Goal: Task Accomplishment & Management: Manage account settings

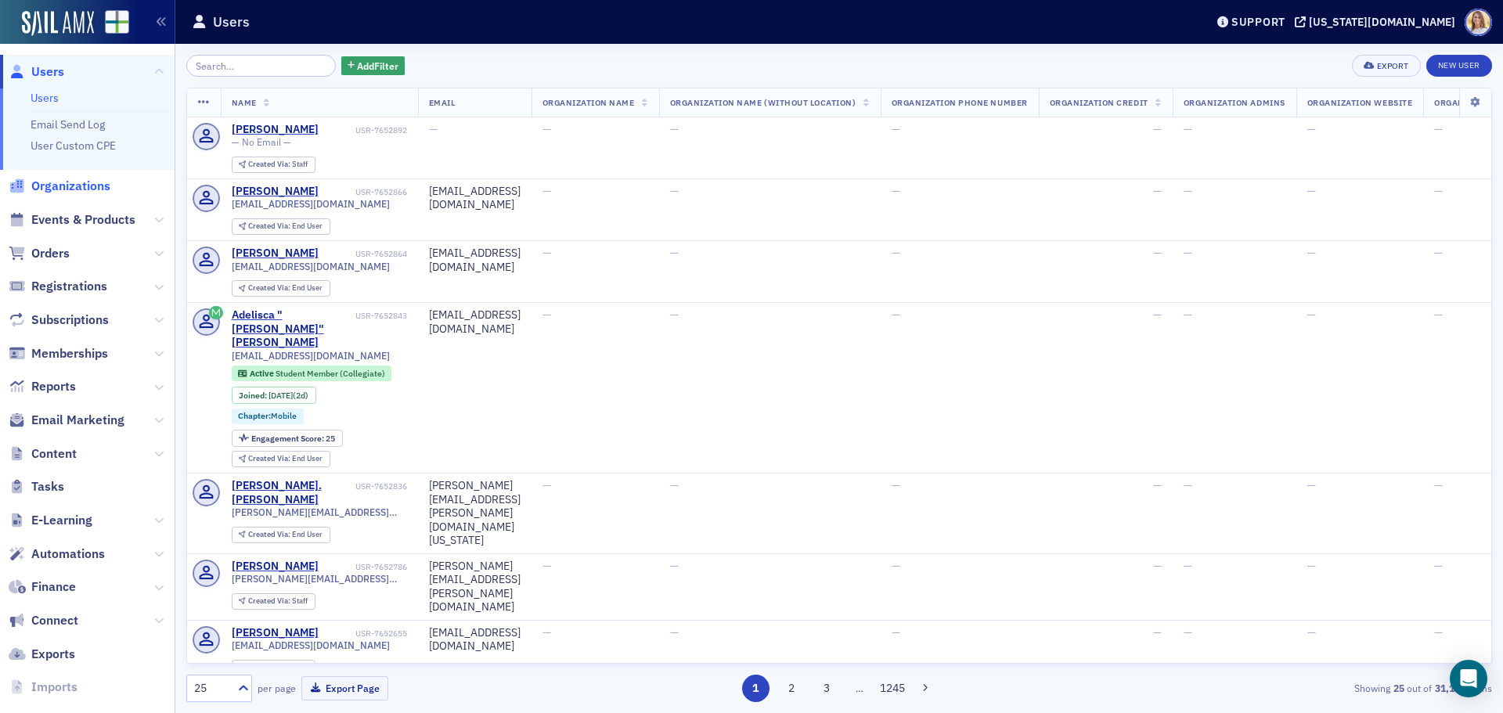
click at [72, 181] on span "Organizations" at bounding box center [70, 186] width 79 height 17
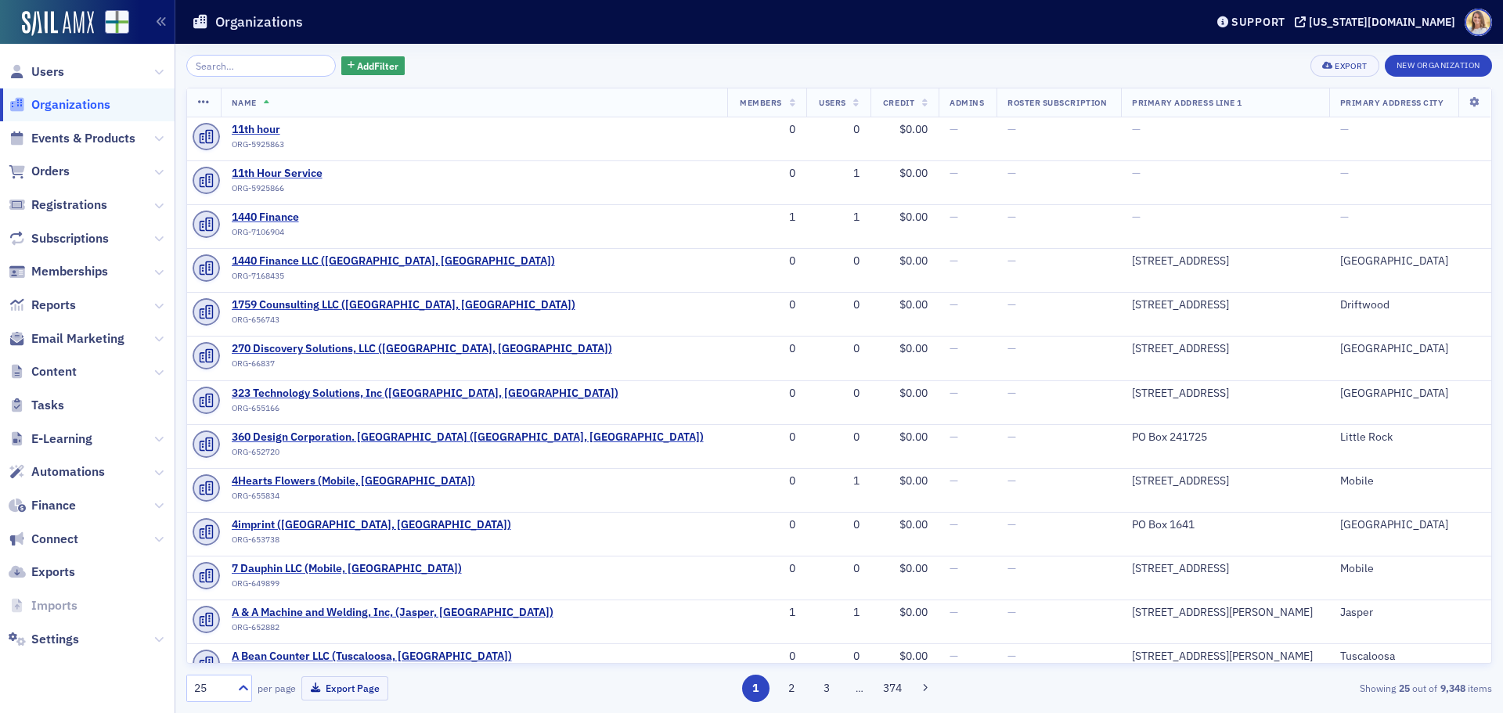
click at [265, 70] on input "search" at bounding box center [260, 66] width 149 height 22
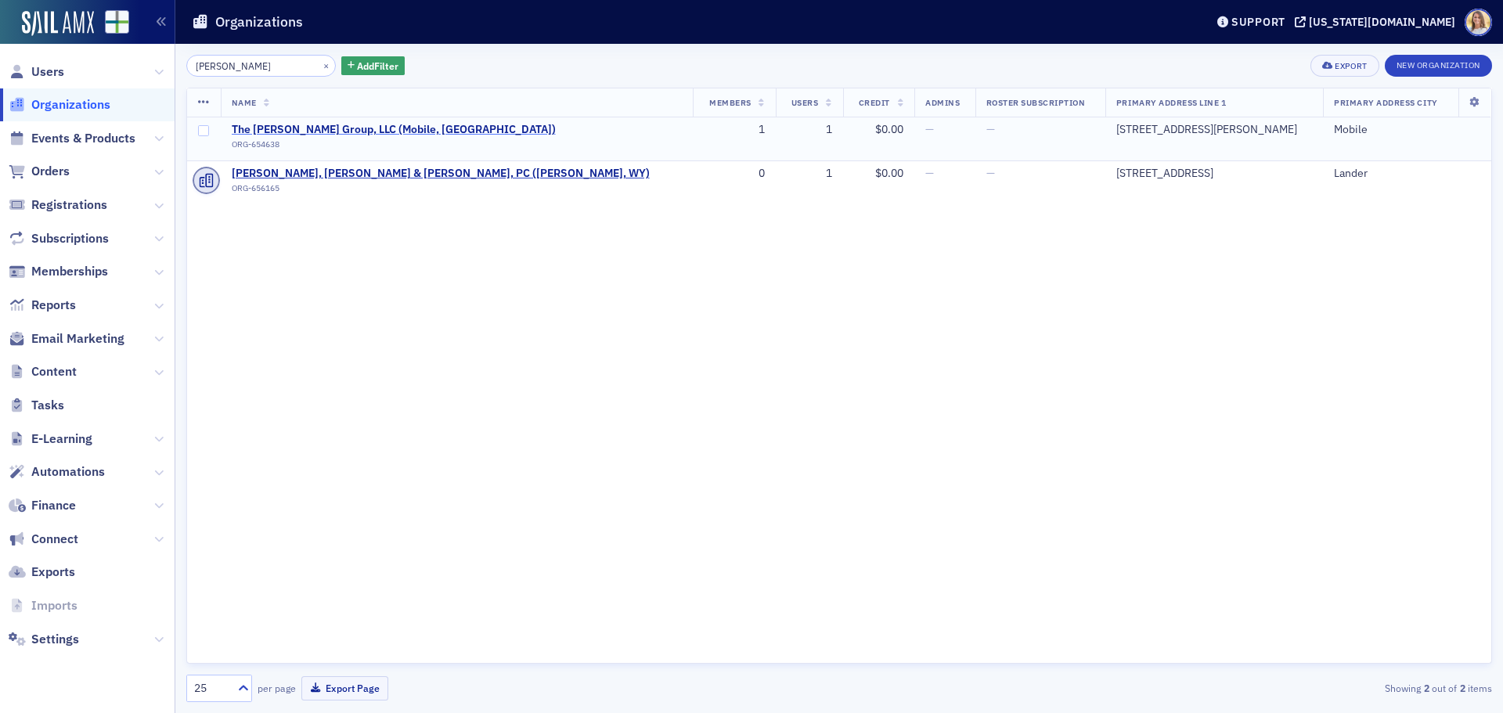
type input "[PERSON_NAME]"
click at [338, 125] on span "The [PERSON_NAME] Group, LLC (Mobile, [GEOGRAPHIC_DATA])" at bounding box center [394, 130] width 324 height 14
select select "US"
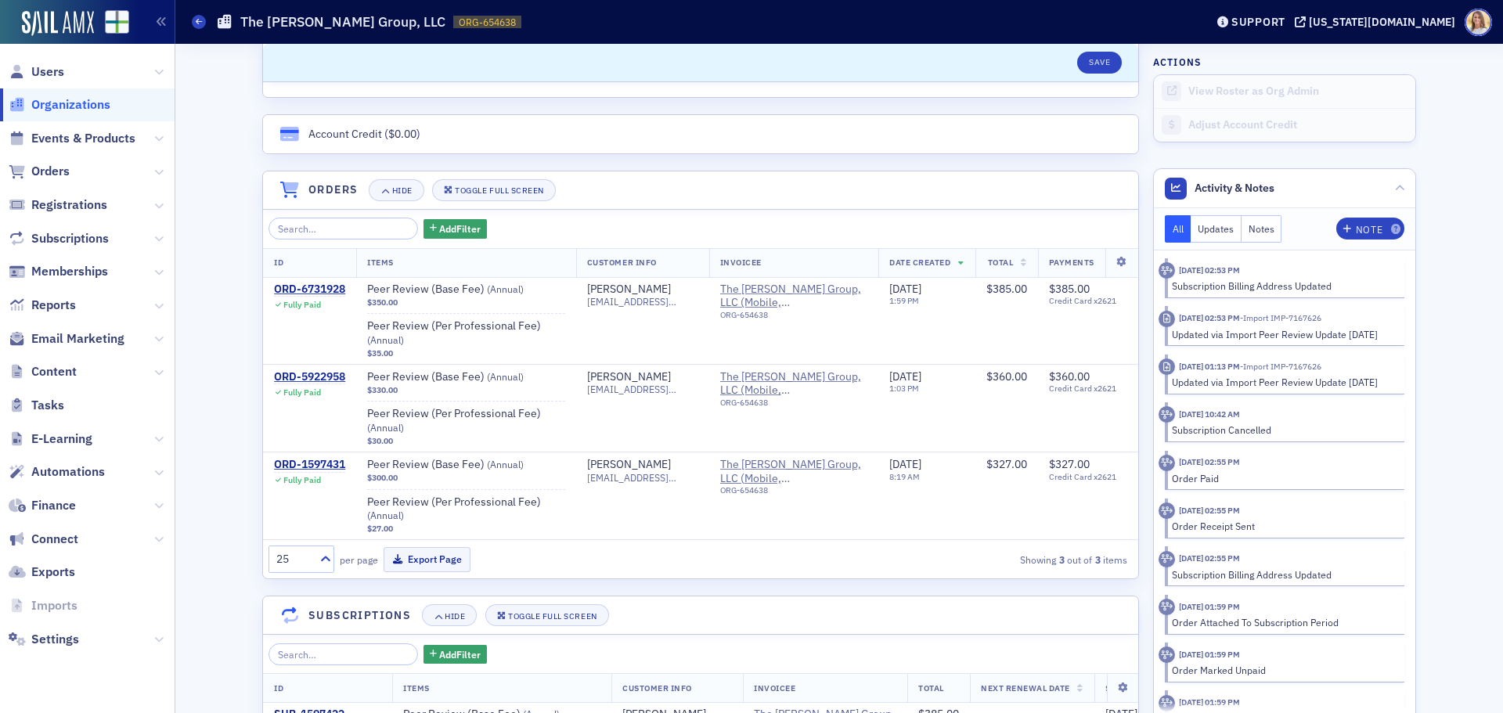
scroll to position [937, 0]
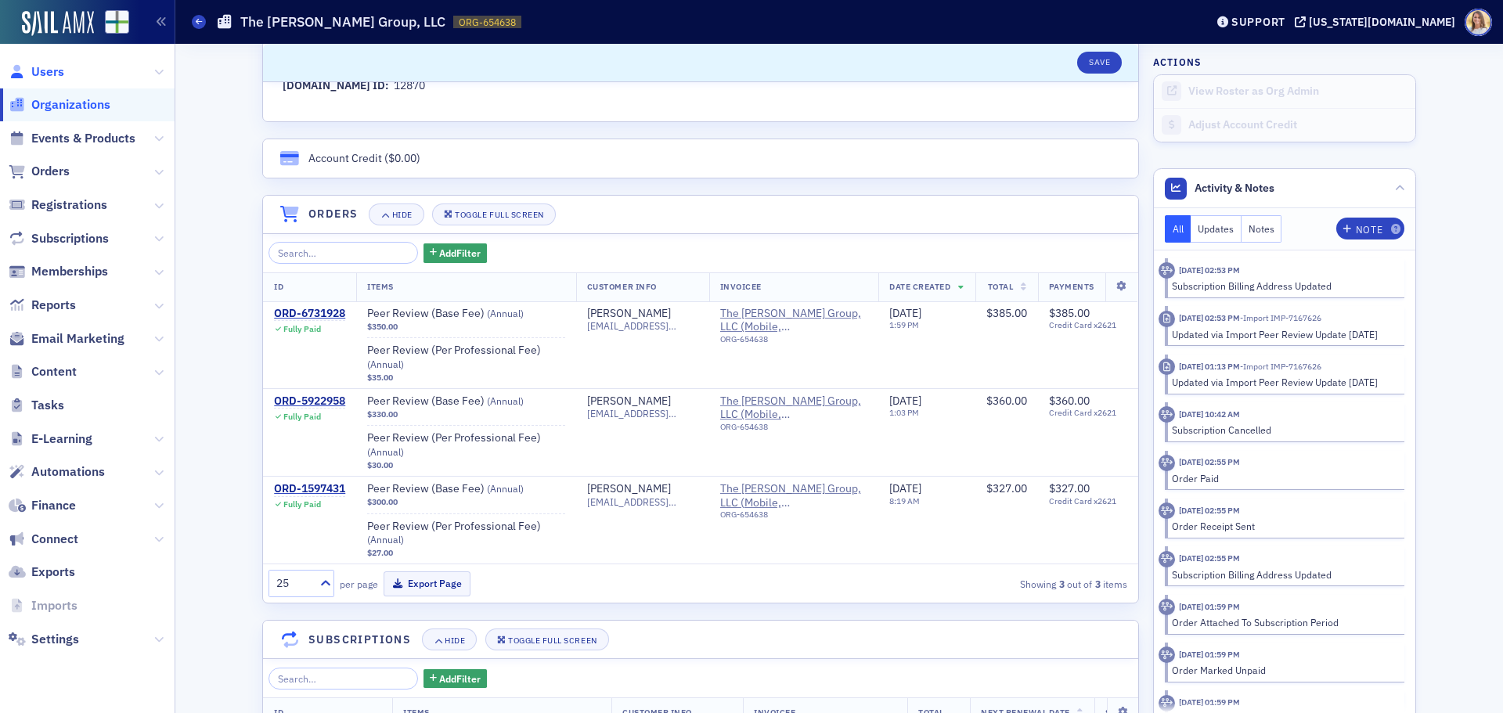
click at [49, 70] on span "Users" at bounding box center [47, 71] width 33 height 17
